Goal: Task Accomplishment & Management: Use online tool/utility

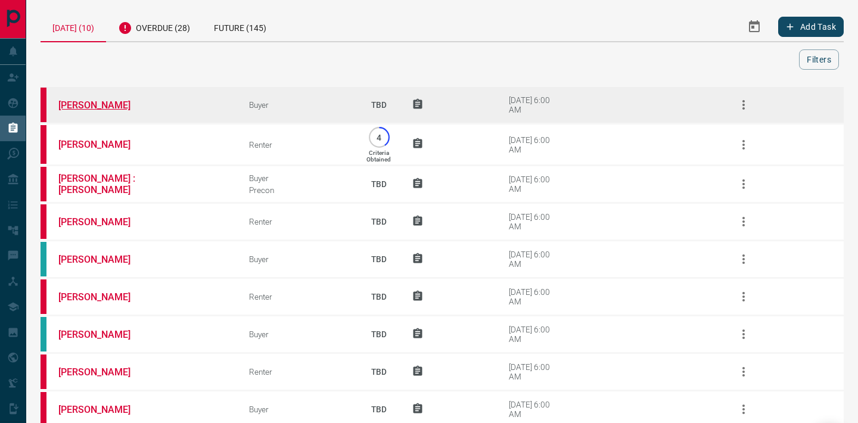
click at [105, 108] on link "[PERSON_NAME]" at bounding box center [102, 104] width 89 height 11
click at [101, 102] on link "[PERSON_NAME]" at bounding box center [102, 104] width 89 height 11
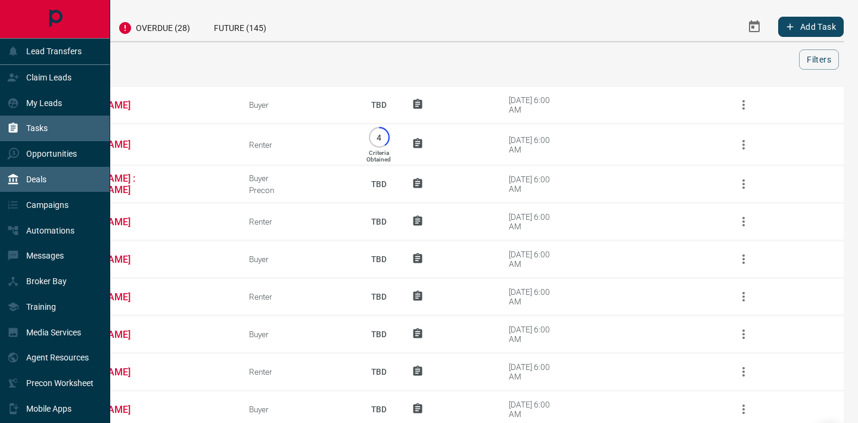
click at [35, 183] on p "Deals" at bounding box center [36, 180] width 20 height 10
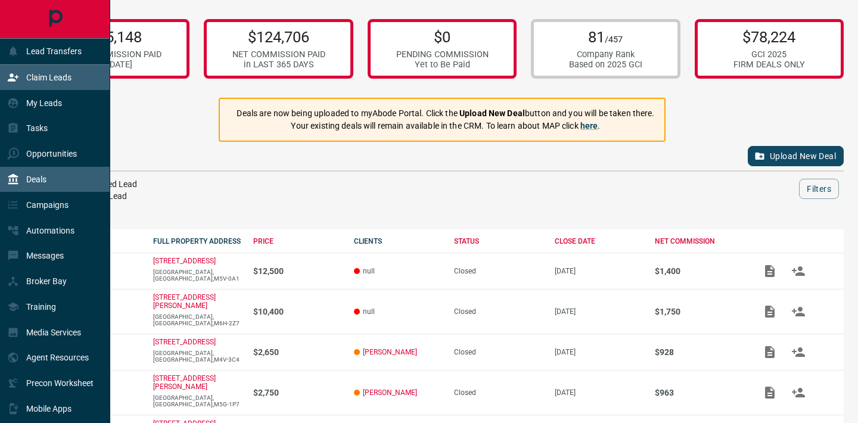
click at [44, 79] on p "Claim Leads" at bounding box center [48, 78] width 45 height 10
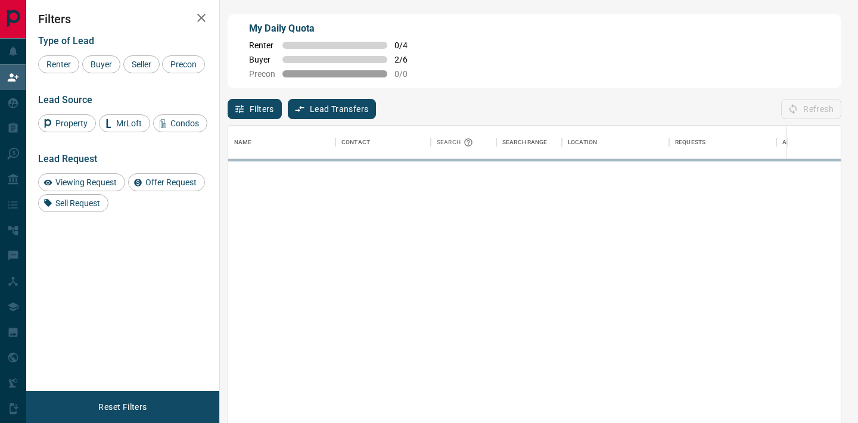
scroll to position [319, 612]
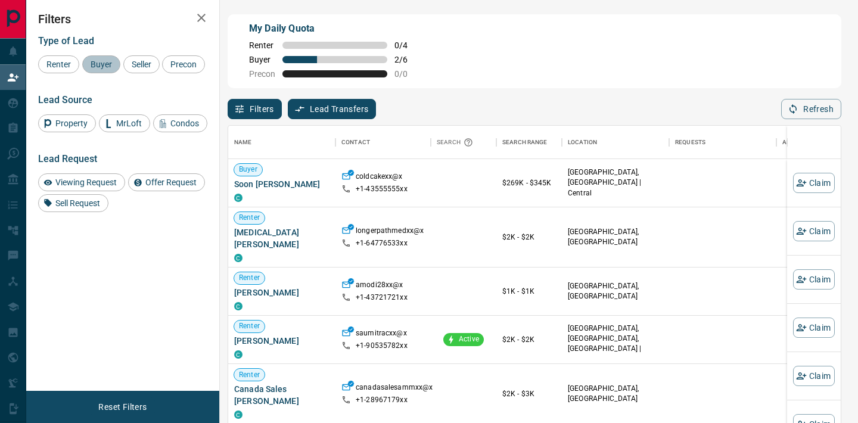
click at [108, 67] on span "Buyer" at bounding box center [101, 65] width 30 height 10
click at [156, 73] on div "Renter Buyer Seller Precon" at bounding box center [122, 64] width 169 height 18
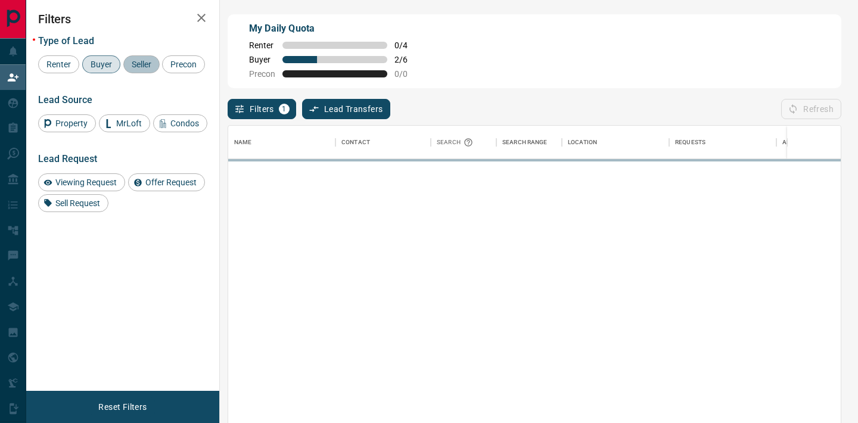
click at [142, 60] on span "Seller" at bounding box center [141, 65] width 28 height 10
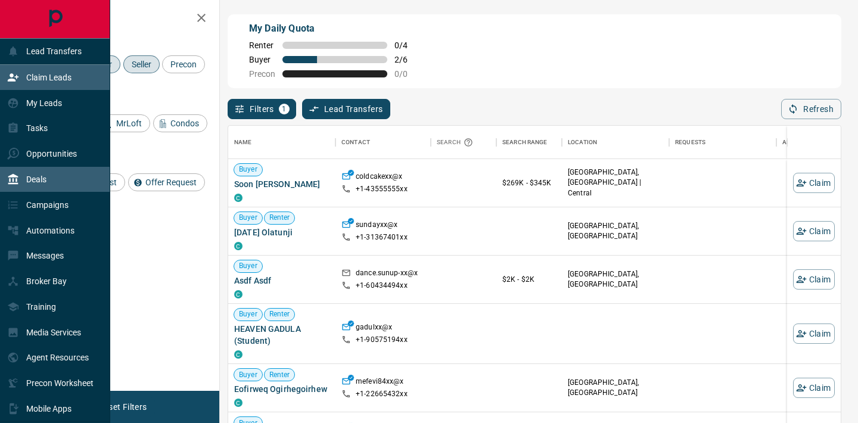
click at [45, 176] on p "Deals" at bounding box center [36, 180] width 20 height 10
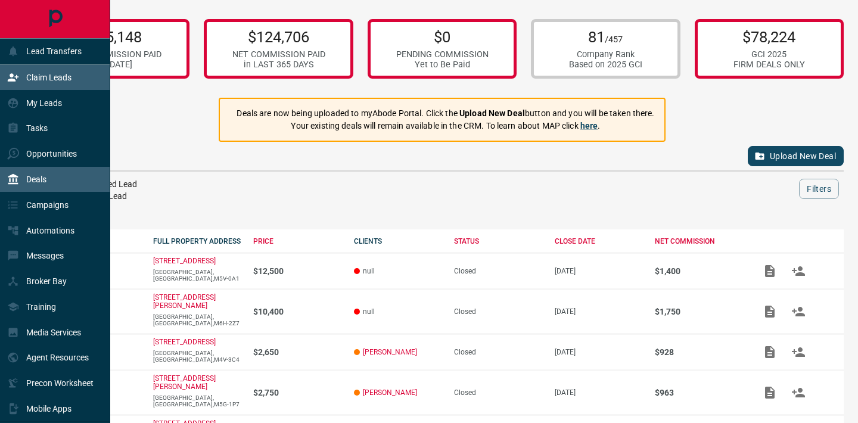
click at [35, 75] on p "Claim Leads" at bounding box center [48, 78] width 45 height 10
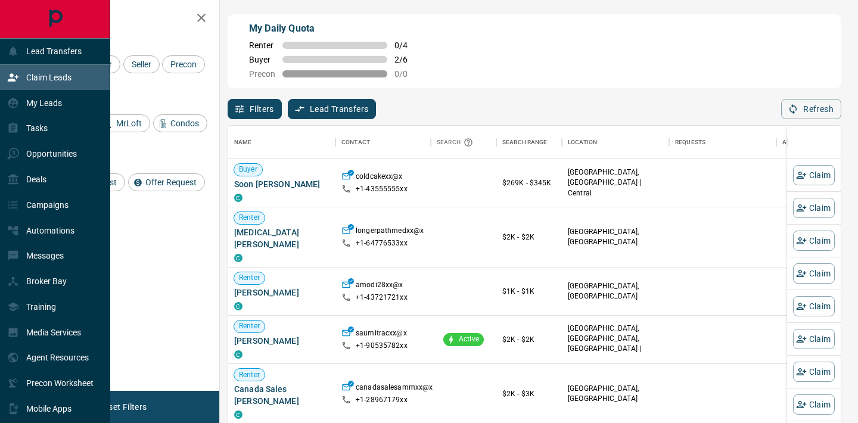
scroll to position [319, 612]
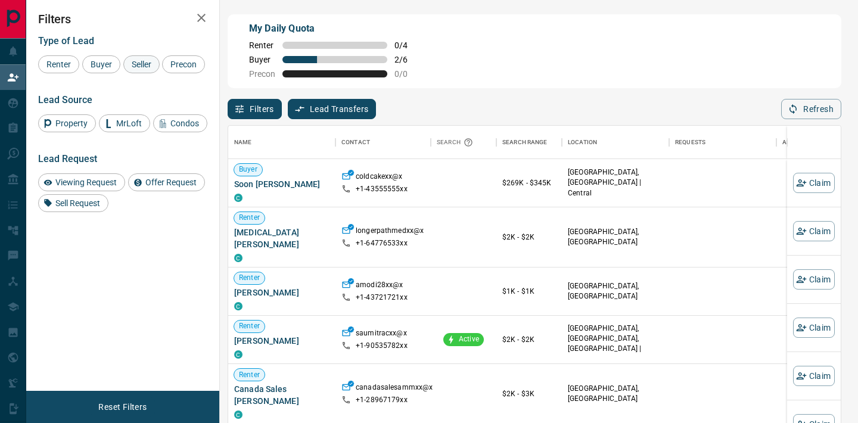
click at [137, 60] on span "Seller" at bounding box center [141, 65] width 28 height 10
click at [103, 61] on span "Buyer" at bounding box center [101, 65] width 30 height 10
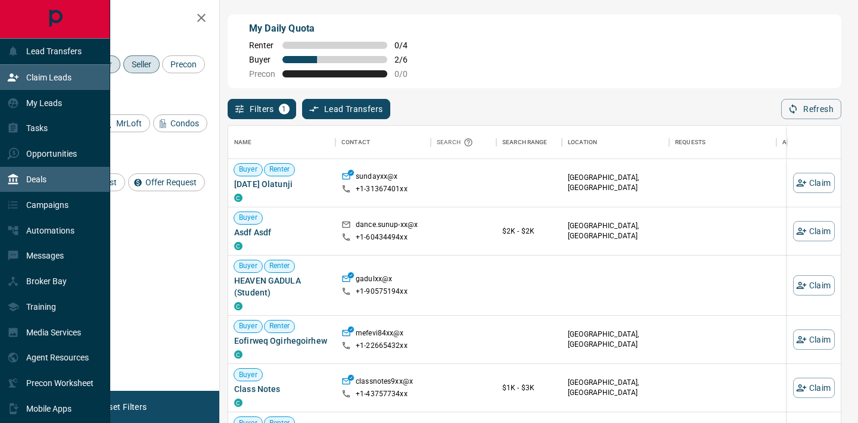
click at [42, 185] on div "Deals" at bounding box center [26, 180] width 39 height 20
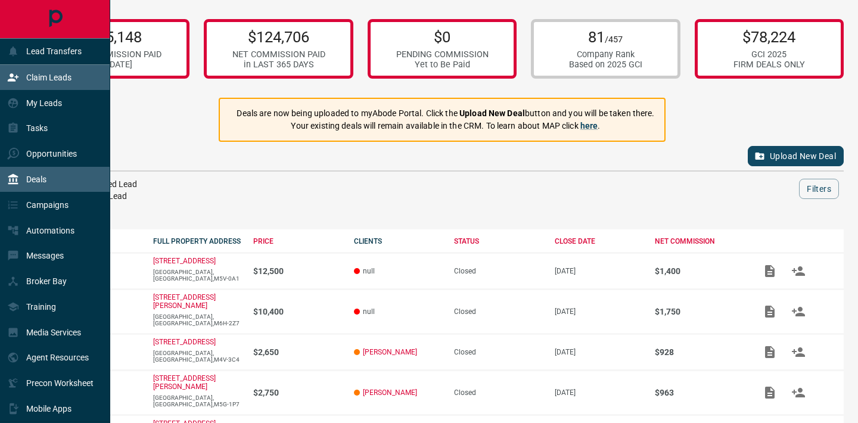
click at [35, 83] on div "Claim Leads" at bounding box center [39, 78] width 64 height 20
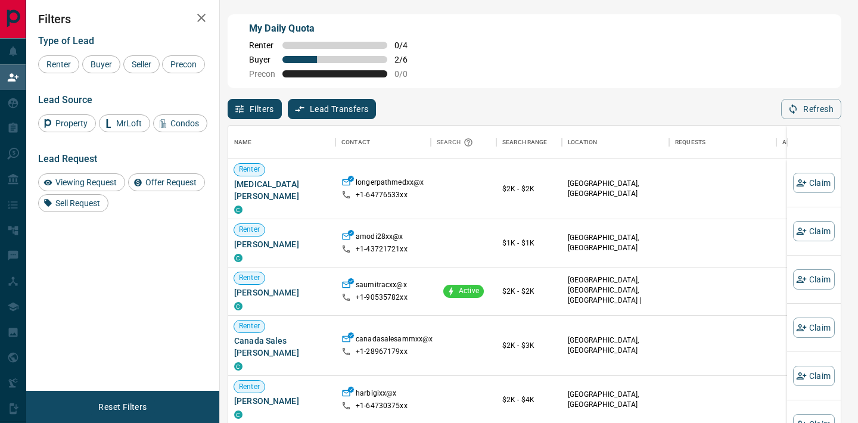
scroll to position [319, 612]
